Goal: Task Accomplishment & Management: Manage account settings

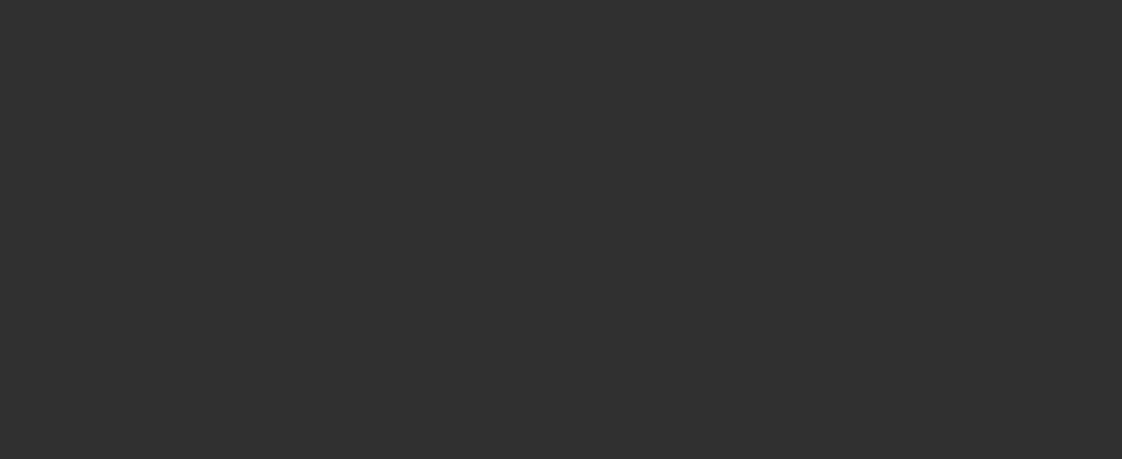
drag, startPoint x: 648, startPoint y: 264, endPoint x: 615, endPoint y: 256, distance: 34.0
click at [646, 263] on div at bounding box center [561, 229] width 1122 height 459
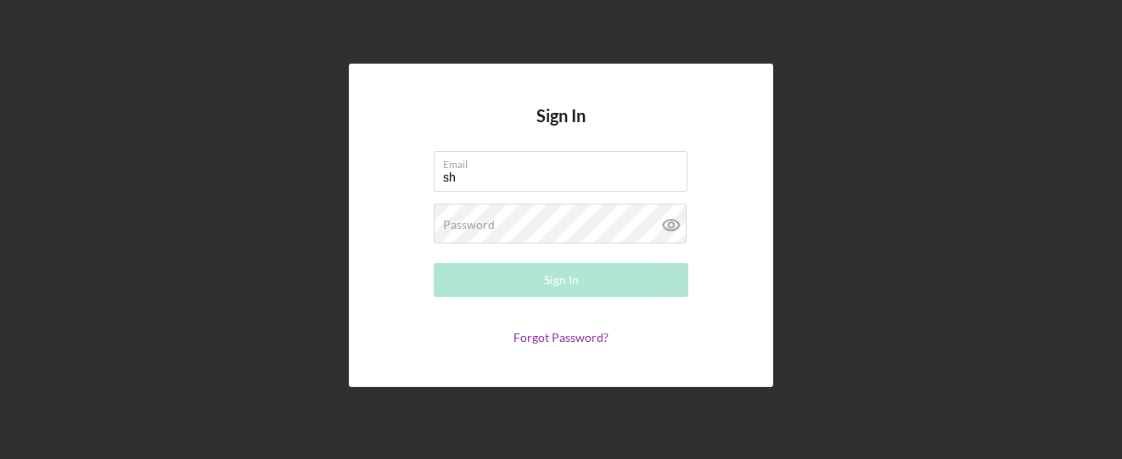
type input "[EMAIL_ADDRESS][DOMAIN_NAME]"
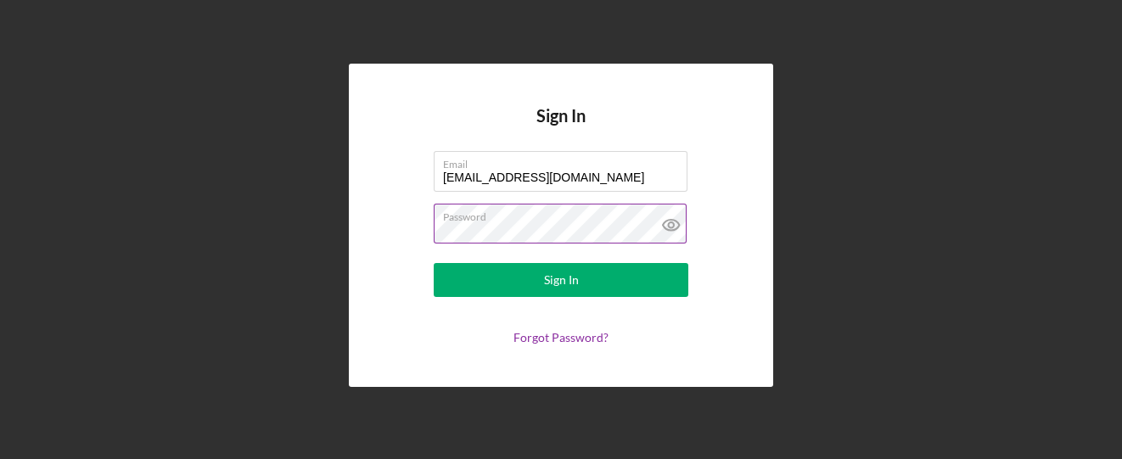
click at [434, 263] on button "Sign In" at bounding box center [561, 280] width 255 height 34
